Goal: Task Accomplishment & Management: Use online tool/utility

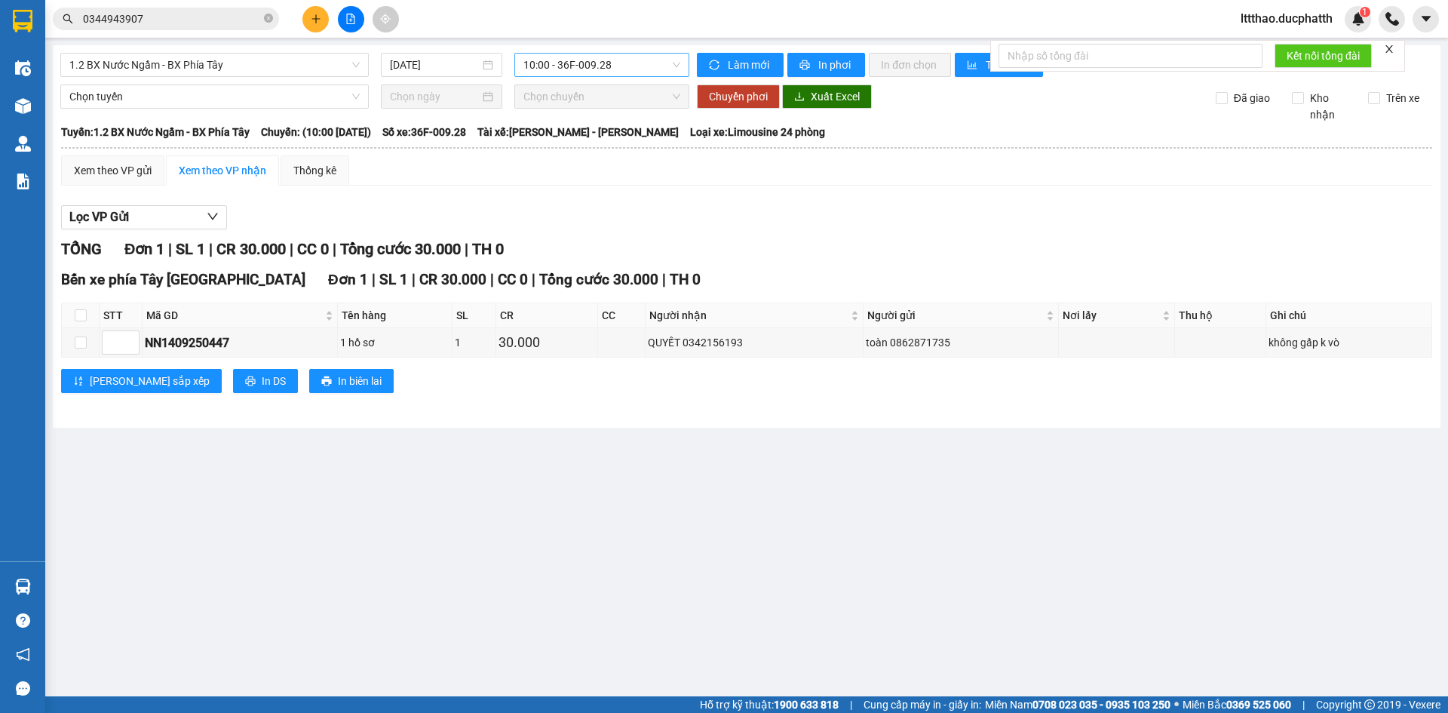
click at [548, 70] on span "10:00 - 36F-009.28" at bounding box center [602, 65] width 157 height 23
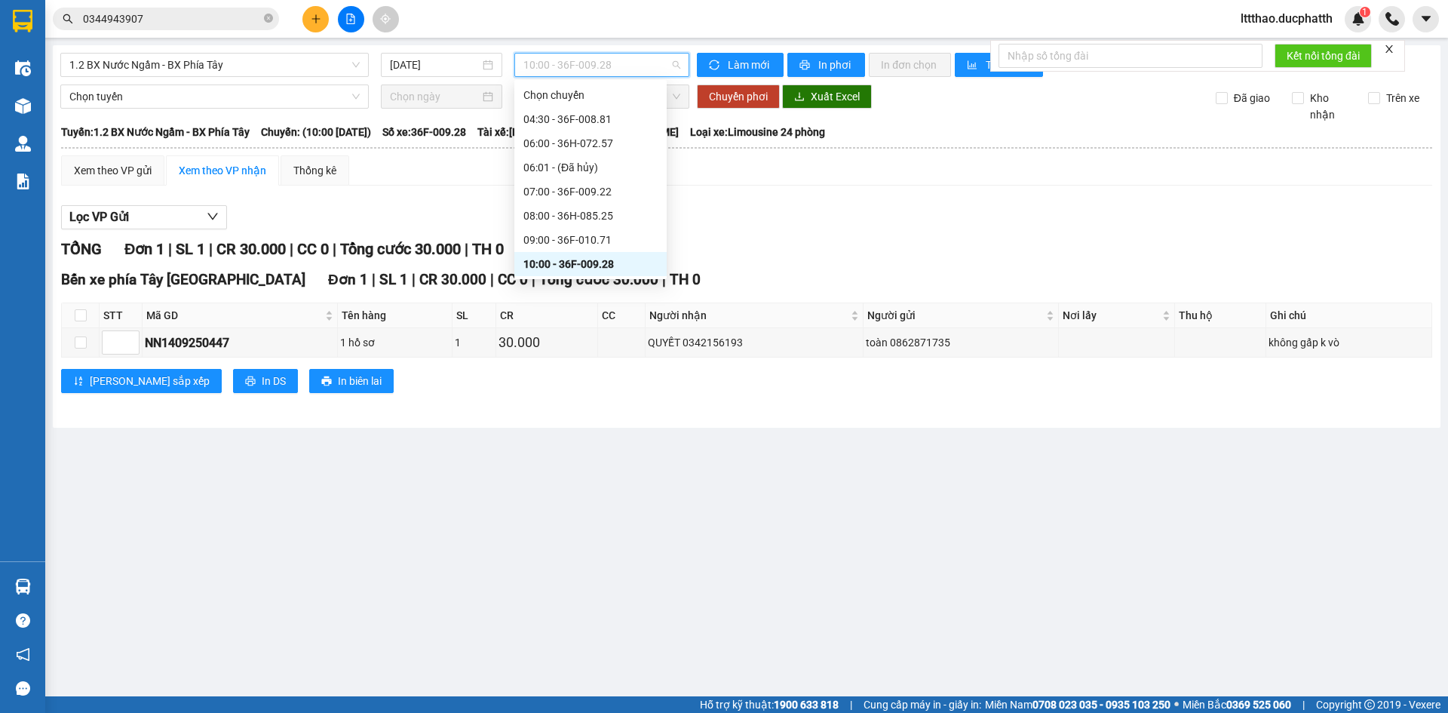
scroll to position [151, 0]
click at [604, 235] on div "12:00 - 36F-009.01" at bounding box center [591, 234] width 134 height 17
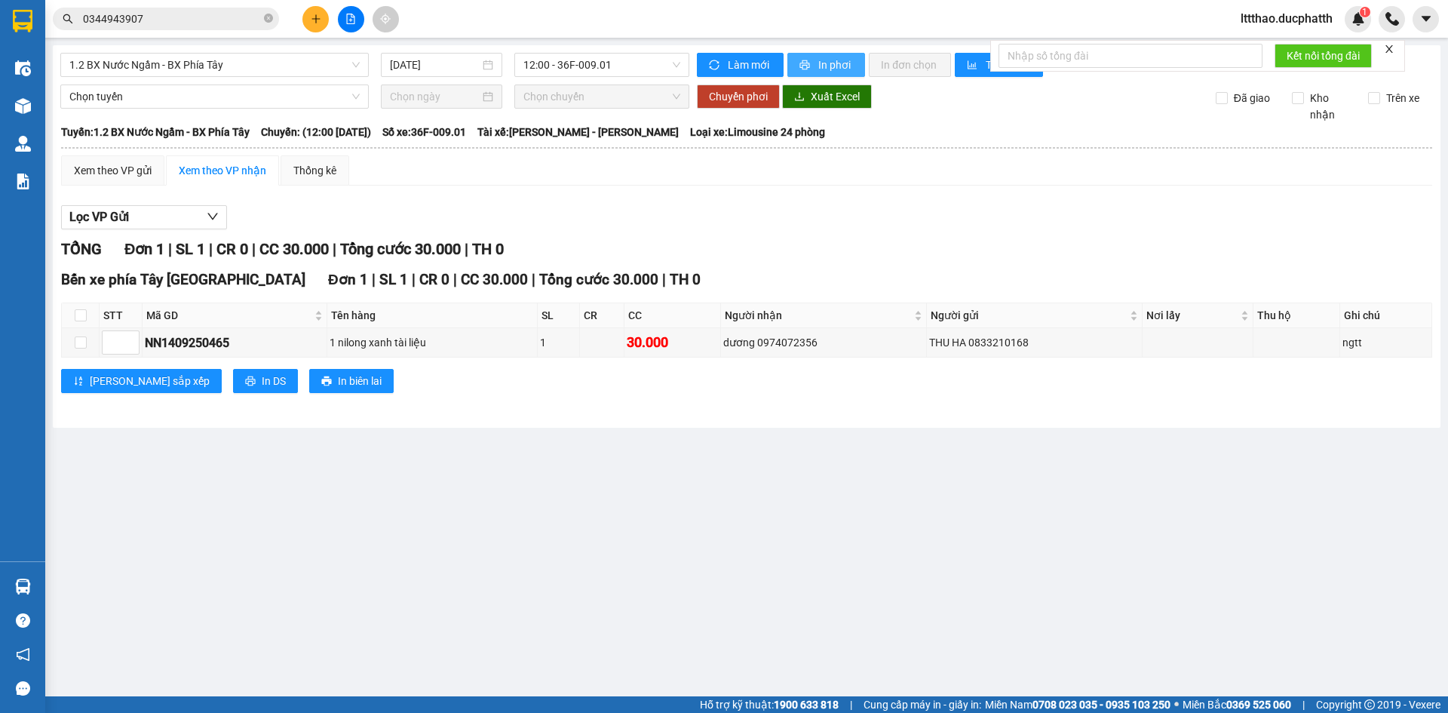
click at [812, 66] on button "In phơi" at bounding box center [827, 65] width 78 height 24
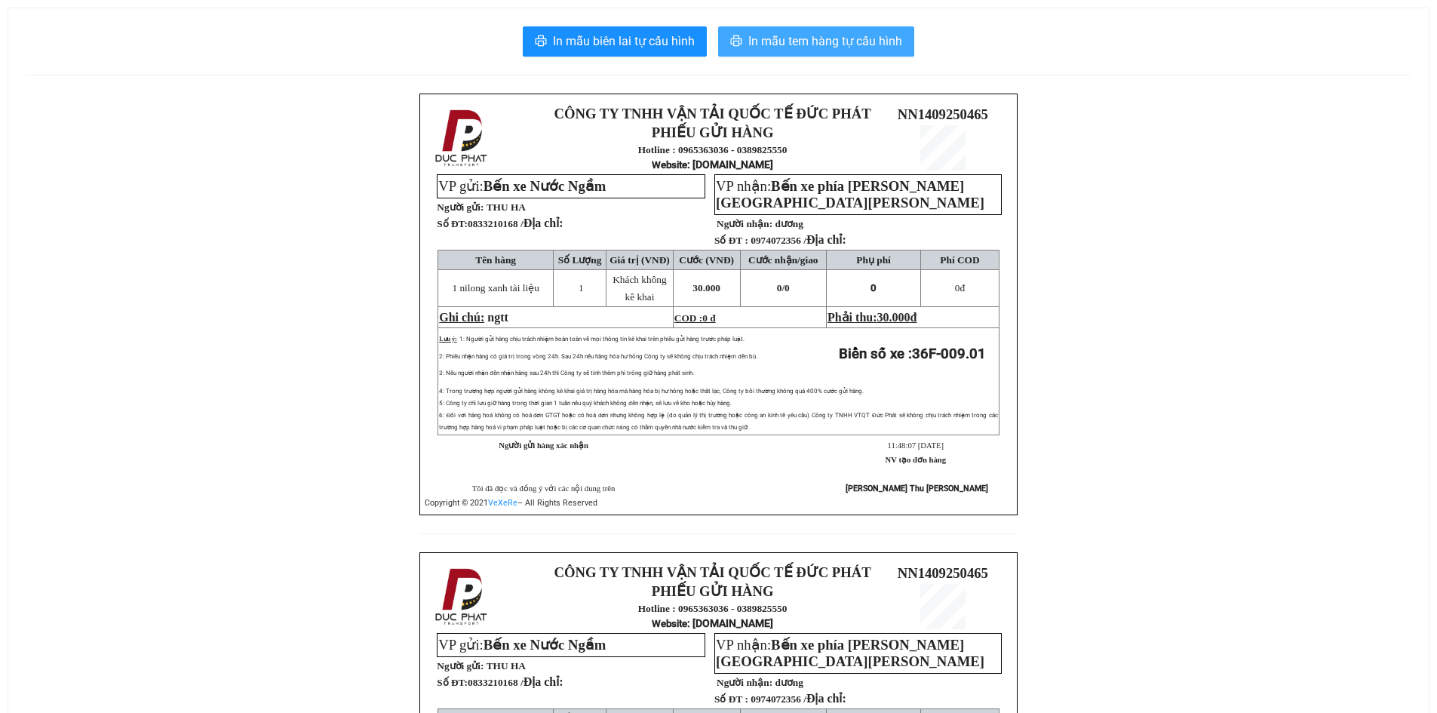
click at [798, 36] on span "In mẫu tem hàng tự cấu hình" at bounding box center [825, 41] width 154 height 19
